Goal: Task Accomplishment & Management: Use online tool/utility

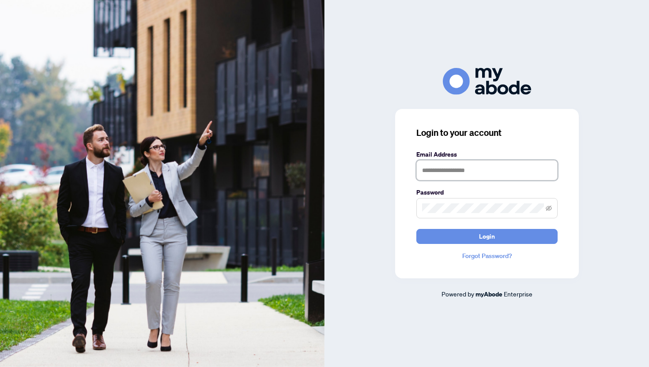
click at [453, 171] on input "text" at bounding box center [486, 170] width 141 height 20
type input "**********"
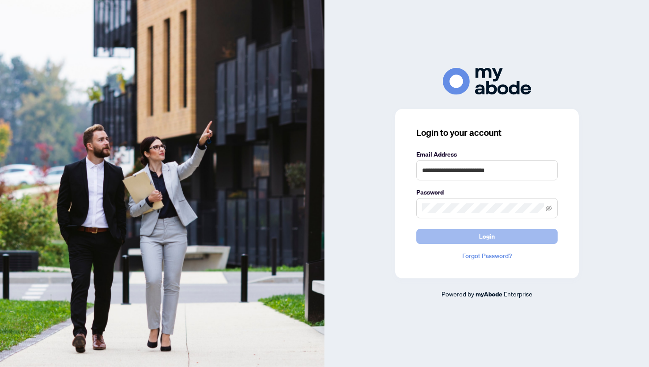
click at [487, 237] on span "Login" at bounding box center [487, 236] width 16 height 14
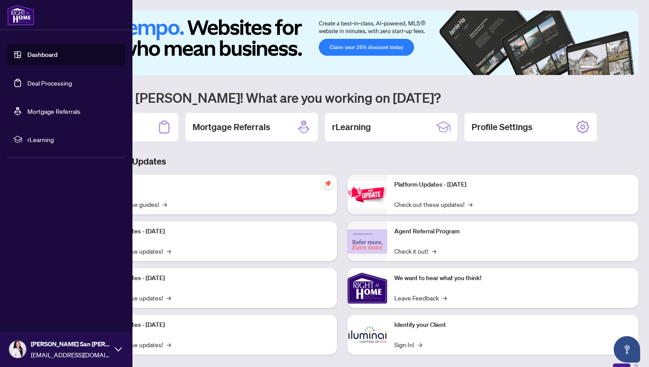
click at [48, 95] on ul "Dashboard Deal Processing Mortgage Referrals rLearning" at bounding box center [66, 97] width 118 height 106
click at [55, 86] on link "Deal Processing" at bounding box center [49, 83] width 45 height 8
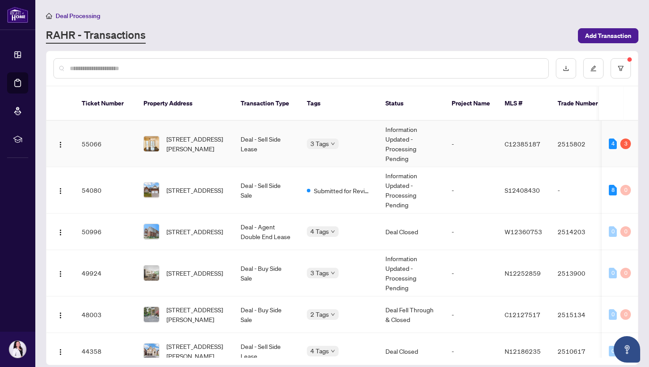
click at [201, 134] on span "[STREET_ADDRESS][PERSON_NAME]" at bounding box center [196, 143] width 60 height 19
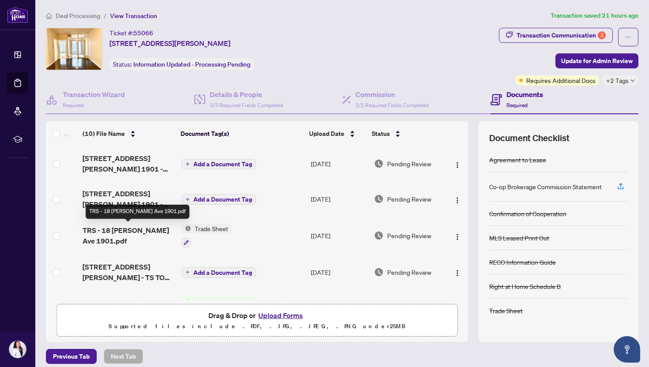
click at [128, 231] on span "TRS - 18 [PERSON_NAME] Ave 1901.pdf" at bounding box center [129, 235] width 92 height 21
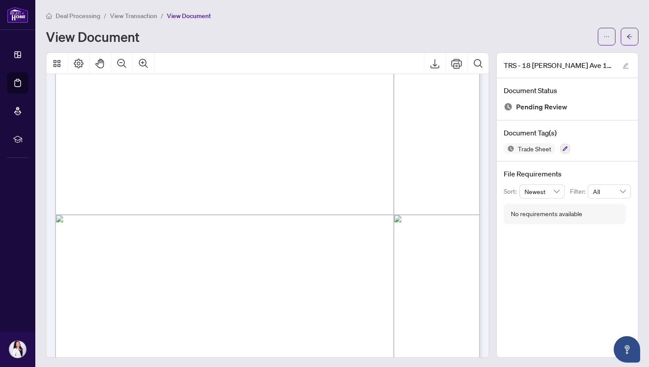
scroll to position [201, 0]
click at [80, 16] on span "Deal Processing" at bounding box center [78, 16] width 45 height 8
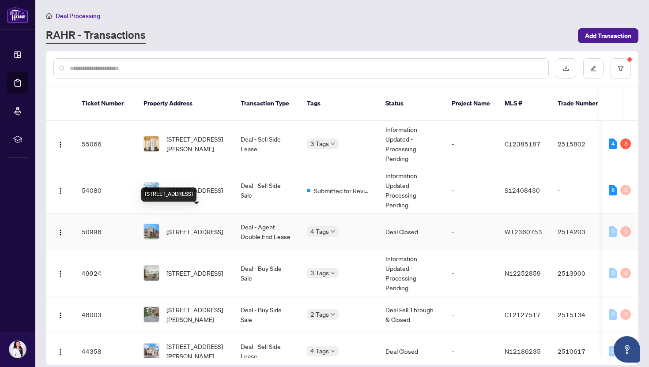
click at [200, 227] on span "[STREET_ADDRESS]" at bounding box center [194, 232] width 56 height 10
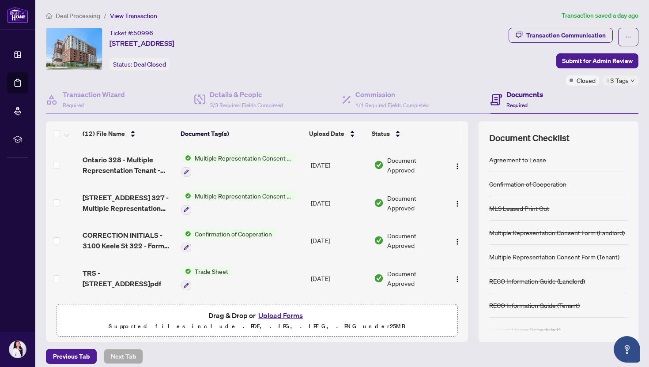
click at [124, 275] on span "TRS - [STREET_ADDRESS]pdf" at bounding box center [129, 278] width 92 height 21
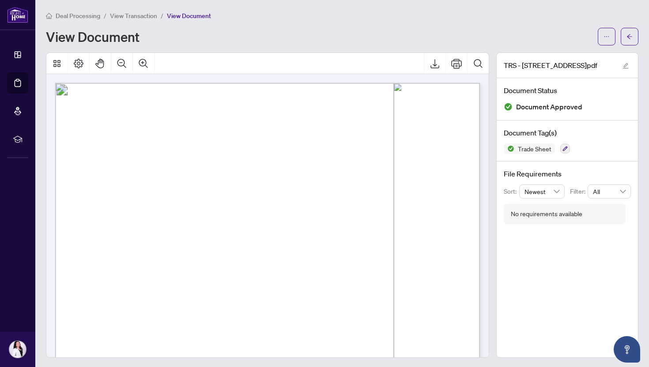
click at [62, 14] on span "Deal Processing" at bounding box center [78, 16] width 45 height 8
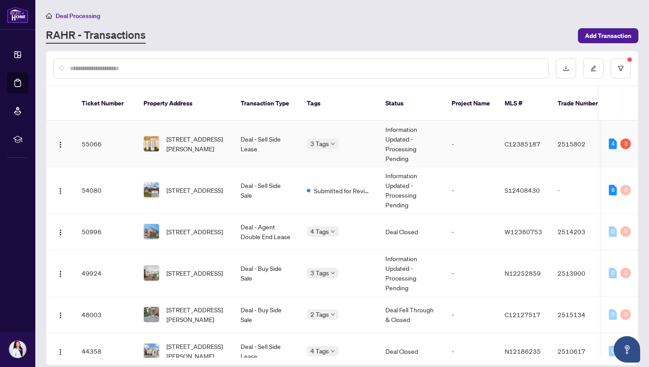
click at [325, 135] on body "Dashboard Deal Processing Mortgage Referrals rLearning [PERSON_NAME] [PERSON_NA…" at bounding box center [324, 183] width 649 height 367
click at [270, 124] on td "Deal - Sell Side Lease" at bounding box center [266, 144] width 66 height 46
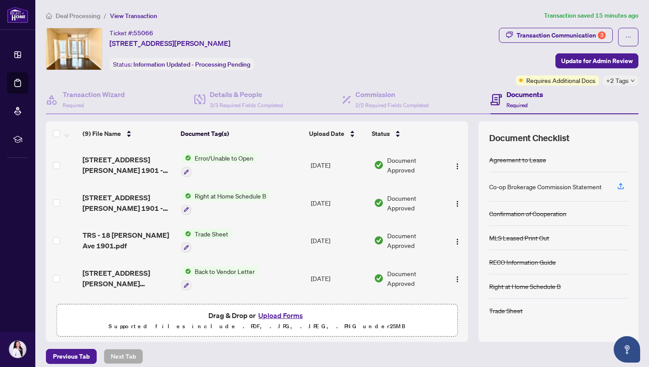
click at [81, 21] on div "Deal Processing / View Transaction Transaction saved 15 minutes ago Ticket #: 5…" at bounding box center [341, 187] width 599 height 353
click at [80, 15] on span "Deal Processing" at bounding box center [78, 16] width 45 height 8
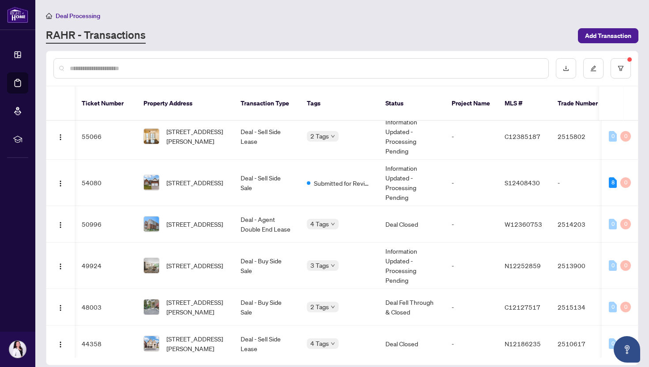
scroll to position [0, 1]
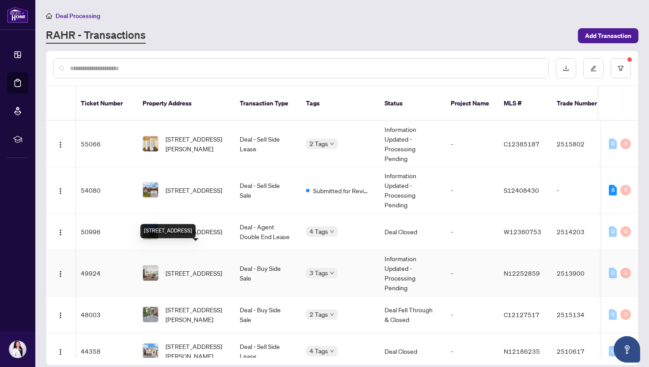
click at [191, 268] on span "[STREET_ADDRESS]" at bounding box center [193, 273] width 56 height 10
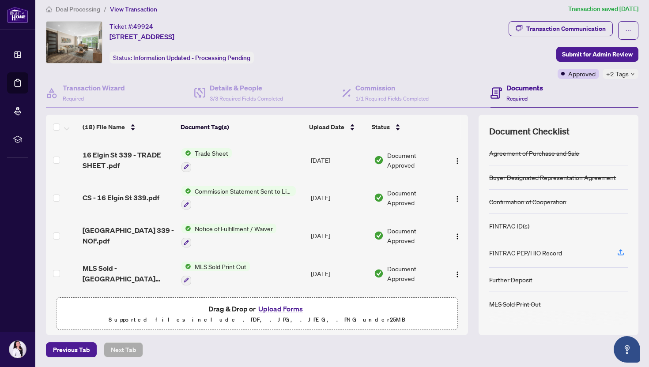
scroll to position [337, 0]
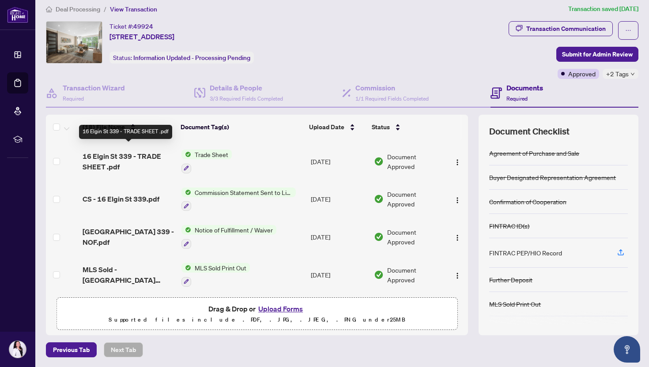
click at [131, 155] on span "16 Elgin St 339 - TRADE SHEET .pdf" at bounding box center [129, 161] width 92 height 21
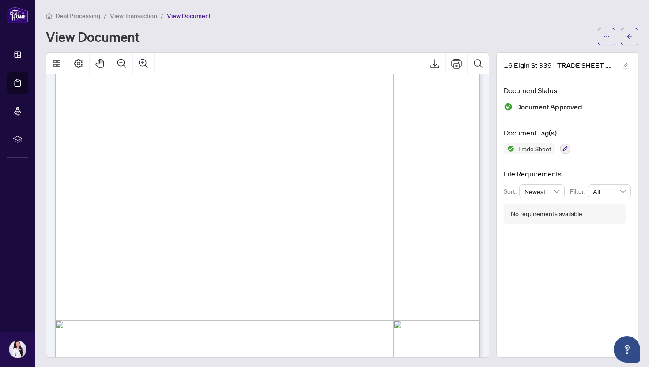
scroll to position [103, 0]
click at [134, 17] on span "View Transaction" at bounding box center [133, 16] width 47 height 8
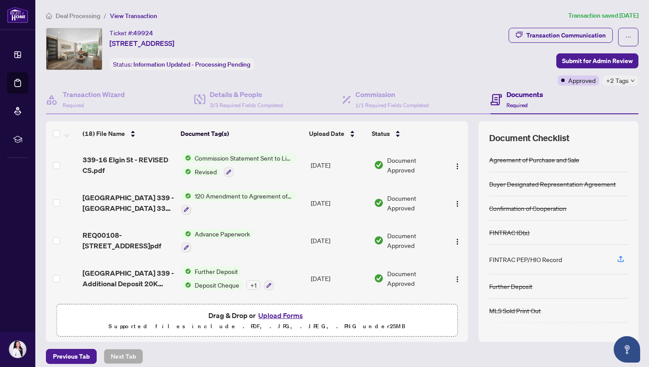
click at [77, 16] on span "Deal Processing" at bounding box center [78, 16] width 45 height 8
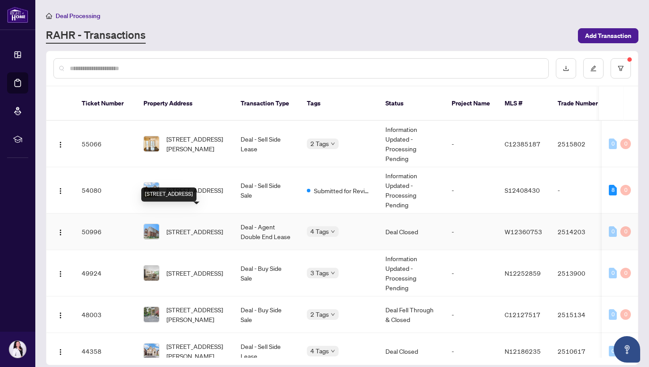
click at [191, 227] on span "[STREET_ADDRESS]" at bounding box center [194, 232] width 56 height 10
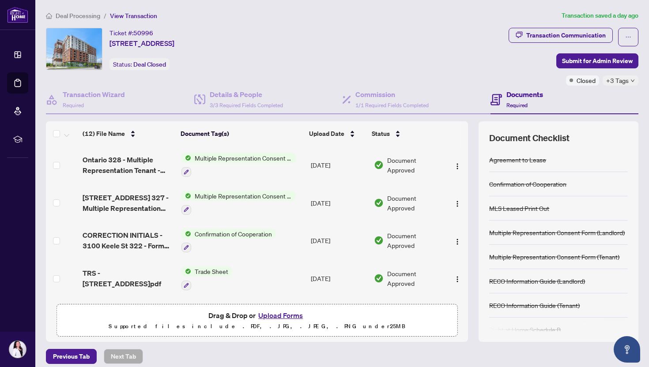
click at [120, 264] on td "TRS - [STREET_ADDRESS]pdf" at bounding box center [128, 278] width 99 height 38
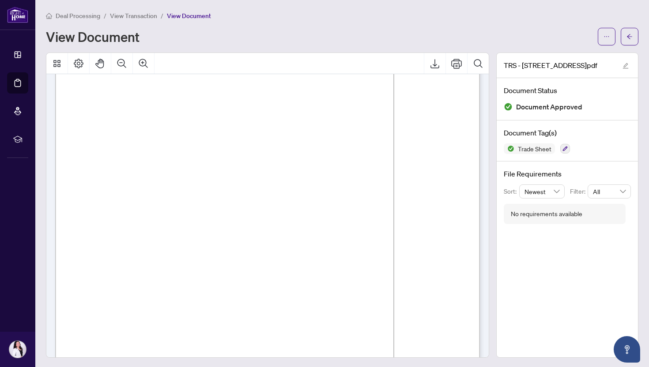
scroll to position [48, 0]
click at [83, 15] on span "Deal Processing" at bounding box center [78, 16] width 45 height 8
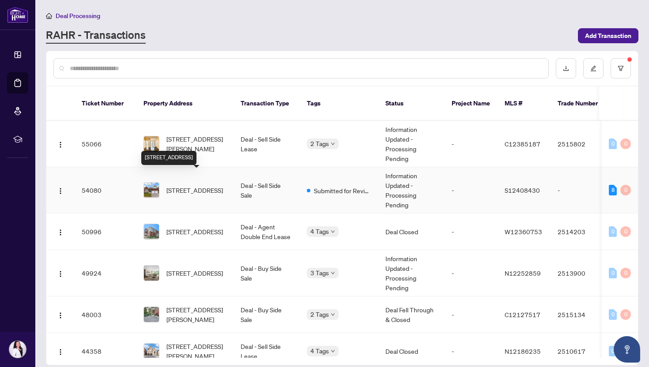
click at [173, 185] on span "[STREET_ADDRESS]" at bounding box center [194, 190] width 56 height 10
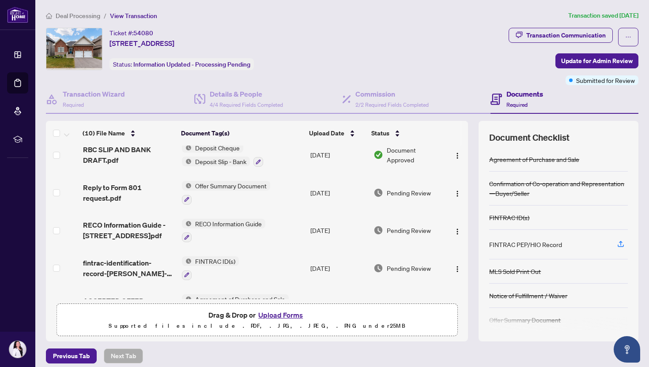
scroll to position [204, 0]
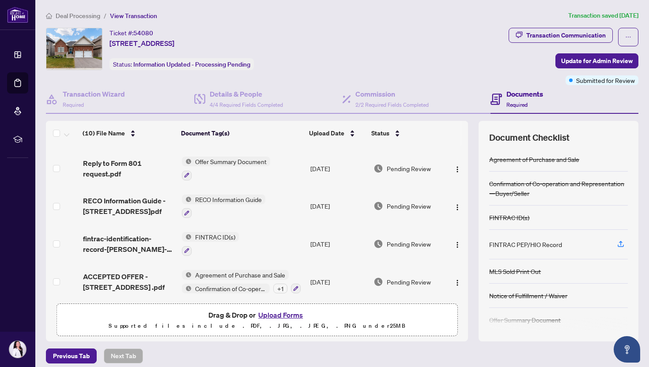
click at [75, 18] on span "Deal Processing" at bounding box center [78, 16] width 45 height 8
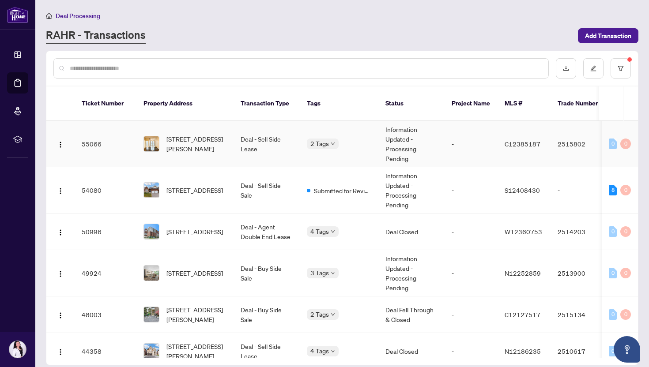
click at [188, 150] on td "[STREET_ADDRESS][PERSON_NAME]" at bounding box center [184, 144] width 97 height 46
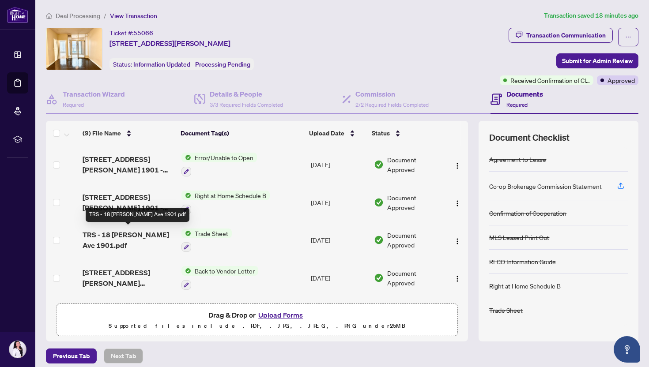
click at [112, 238] on span "TRS - 18 [PERSON_NAME] Ave 1901.pdf" at bounding box center [129, 239] width 92 height 21
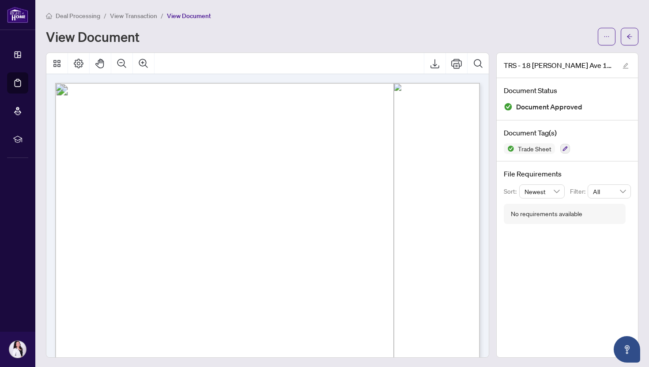
click at [76, 18] on span "Deal Processing" at bounding box center [78, 16] width 45 height 8
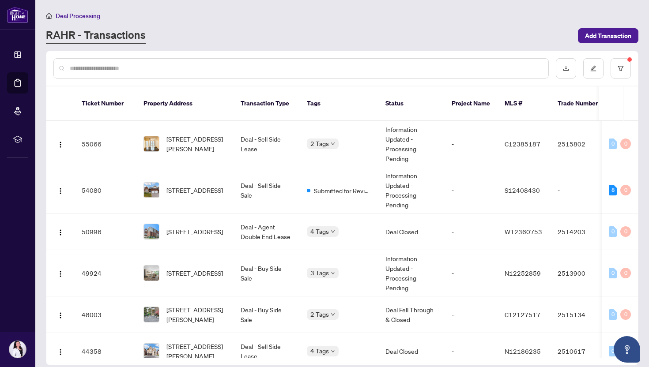
click at [275, 6] on main "Deal Processing [PERSON_NAME] - Transactions Add Transaction Ticket Number Prop…" at bounding box center [341, 183] width 613 height 367
